Goal: Task Accomplishment & Management: Use online tool/utility

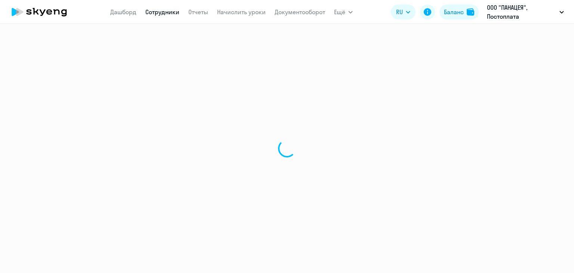
select select "30"
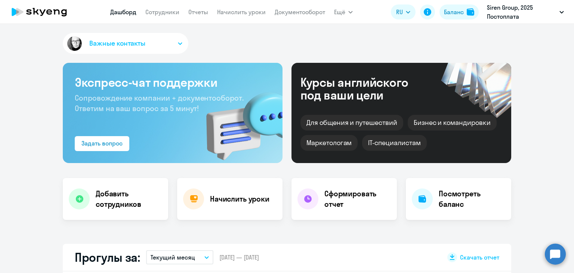
select select "30"
click at [159, 10] on link "Сотрудники" at bounding box center [162, 11] width 34 height 7
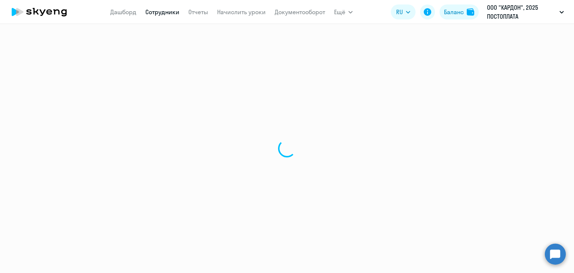
select select "30"
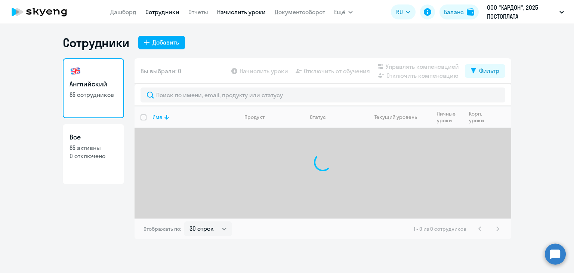
click at [238, 15] on link "Начислить уроки" at bounding box center [241, 11] width 49 height 7
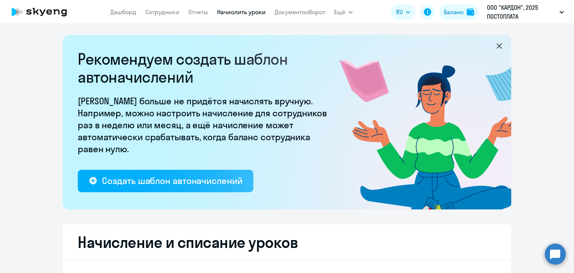
select select "10"
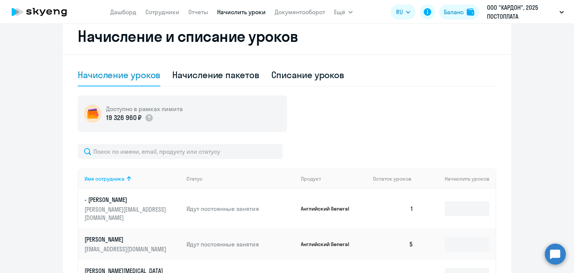
scroll to position [261, 0]
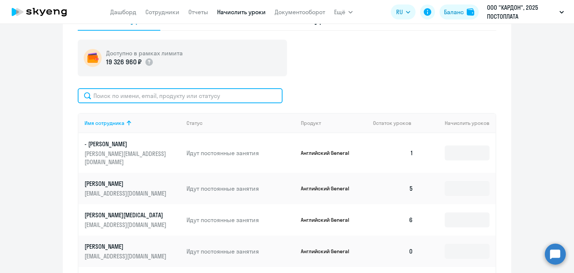
click at [112, 97] on input "text" at bounding box center [180, 95] width 205 height 15
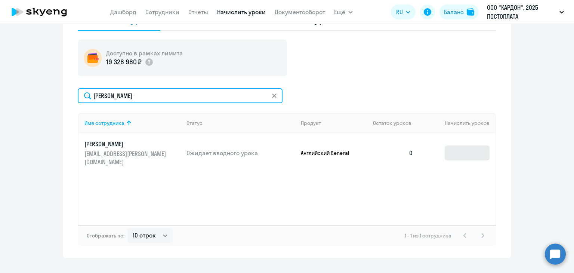
type input "[PERSON_NAME]"
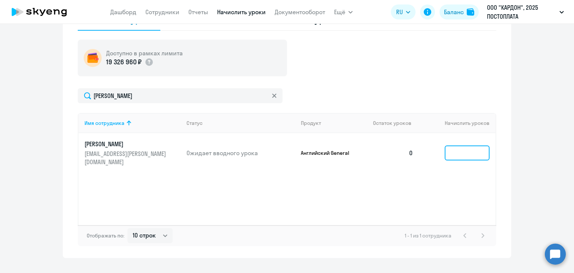
click at [454, 145] on input at bounding box center [466, 152] width 45 height 15
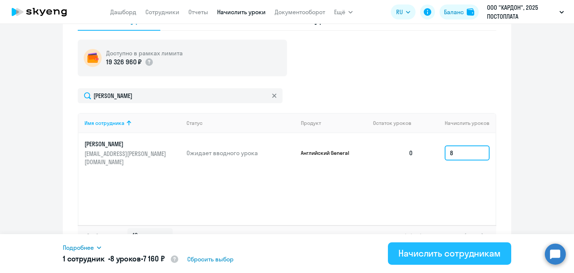
type input "8"
click at [455, 257] on div "Начислить сотрудникам" at bounding box center [449, 253] width 102 height 12
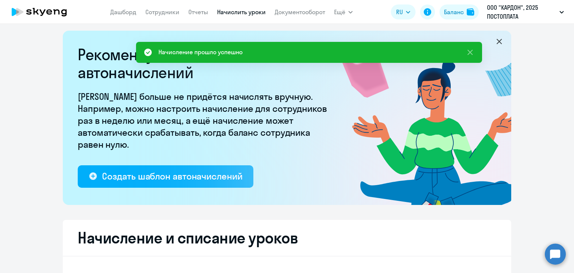
scroll to position [0, 0]
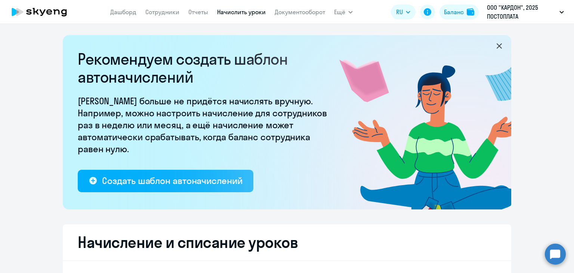
select select "10"
